Goal: Obtain resource: Obtain resource

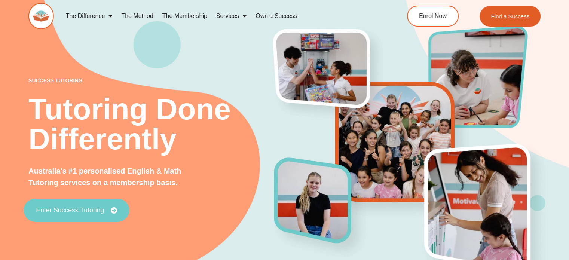
click at [88, 214] on link "Enter Success Tutoring" at bounding box center [77, 210] width 106 height 23
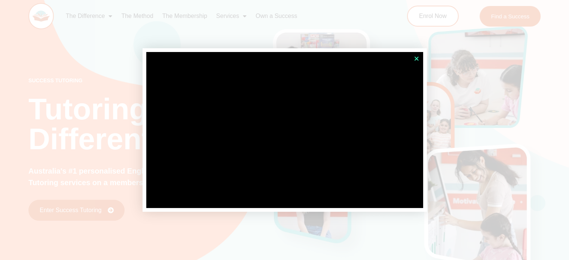
click at [419, 58] on icon "Close" at bounding box center [417, 59] width 6 height 6
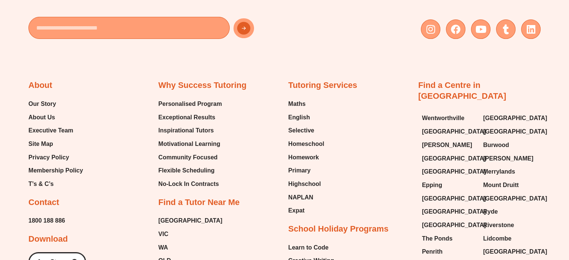
scroll to position [3051, 0]
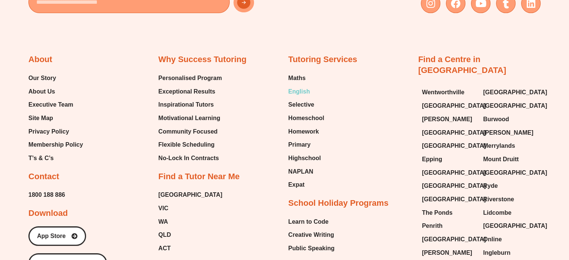
click at [313, 86] on link "English" at bounding box center [307, 91] width 36 height 11
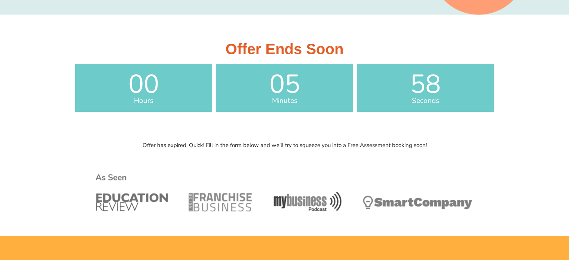
scroll to position [227, 0]
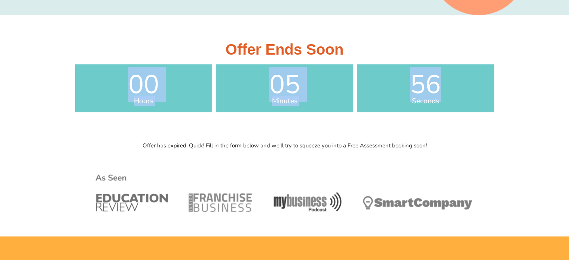
drag, startPoint x: 569, startPoint y: 36, endPoint x: 571, endPoint y: 64, distance: 28.9
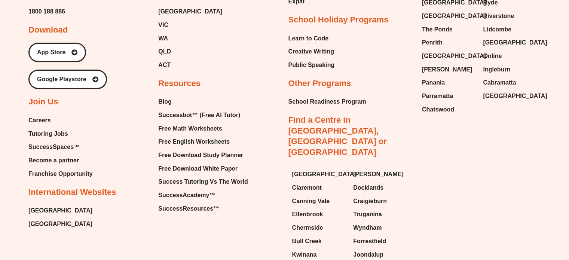
scroll to position [2872, 0]
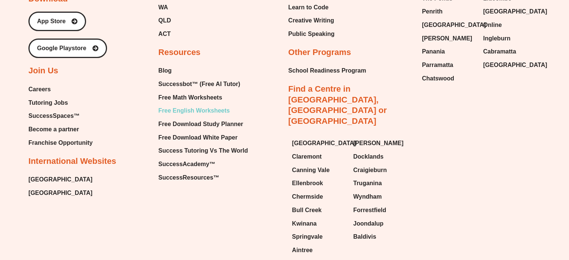
click at [204, 106] on span "Free English Worksheets" at bounding box center [193, 110] width 71 height 11
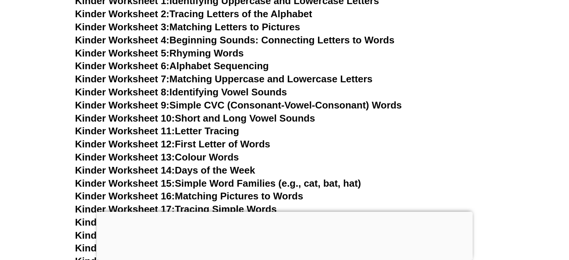
scroll to position [681, 0]
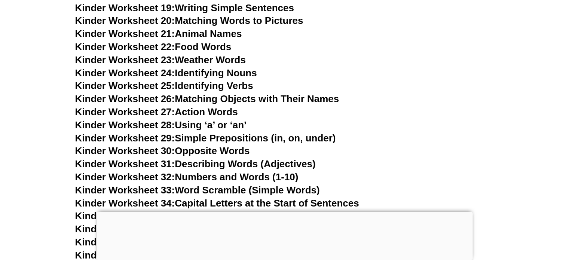
click at [221, 124] on link "Kinder Worksheet 28: Using ‘a’ or ‘an’" at bounding box center [161, 124] width 172 height 11
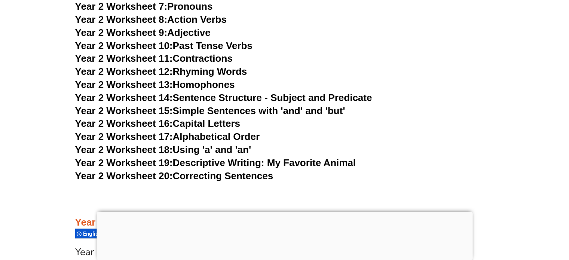
scroll to position [2120, 0]
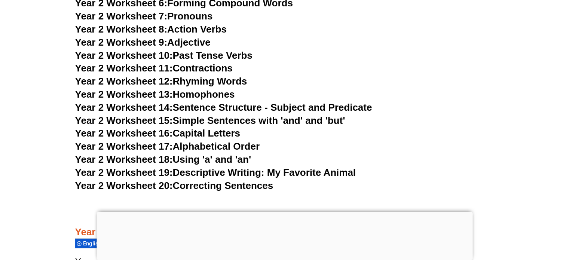
click at [199, 161] on link "Year 2 Worksheet 18: Using 'a' and 'an'" at bounding box center [163, 159] width 176 height 11
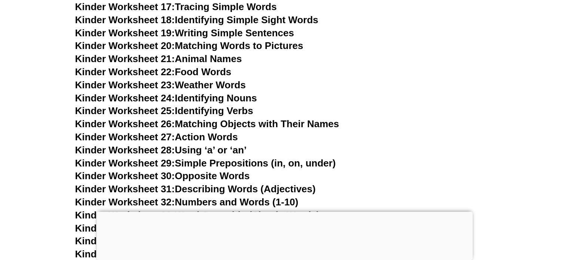
scroll to position [827, 0]
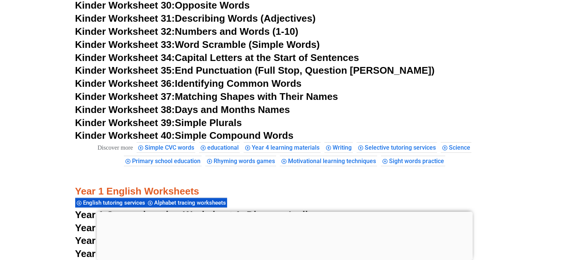
click at [195, 122] on link "Kinder Worksheet 39: Simple Plurals" at bounding box center [158, 122] width 167 height 11
